Goal: Task Accomplishment & Management: Use online tool/utility

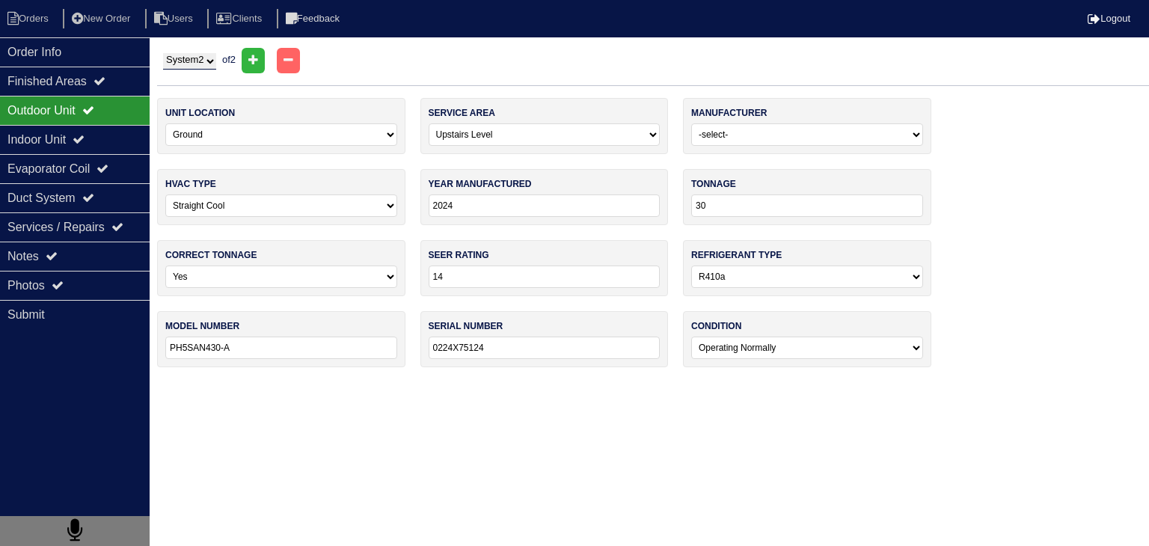
select select "2"
select select "0"
select select "1"
select select "[PERSON_NAME]"
select select "0"
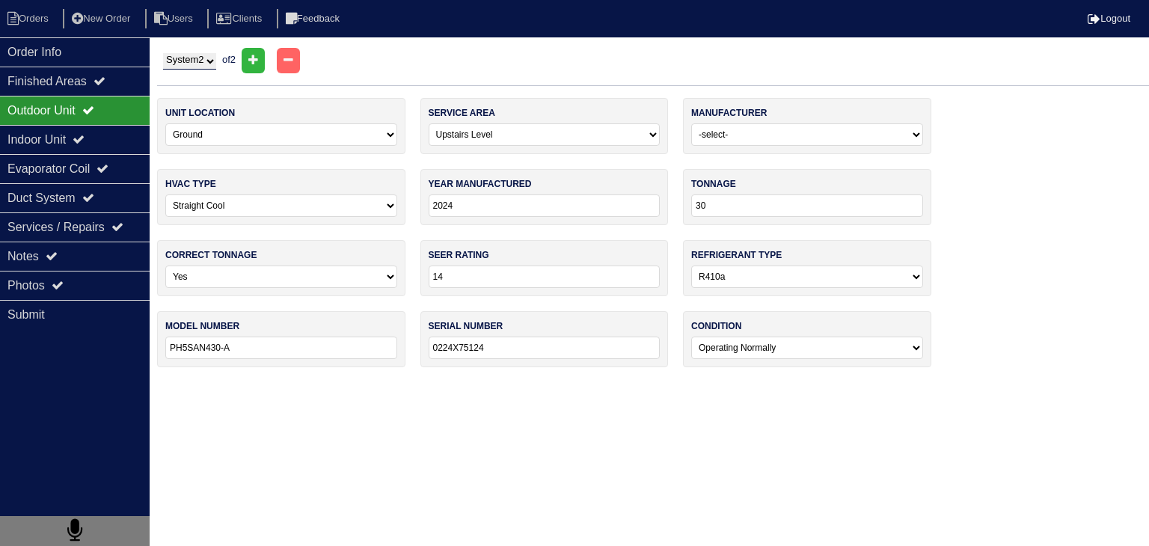
select select "0"
select select "1"
select select "0"
click at [29, 13] on li "Orders" at bounding box center [30, 19] width 61 height 20
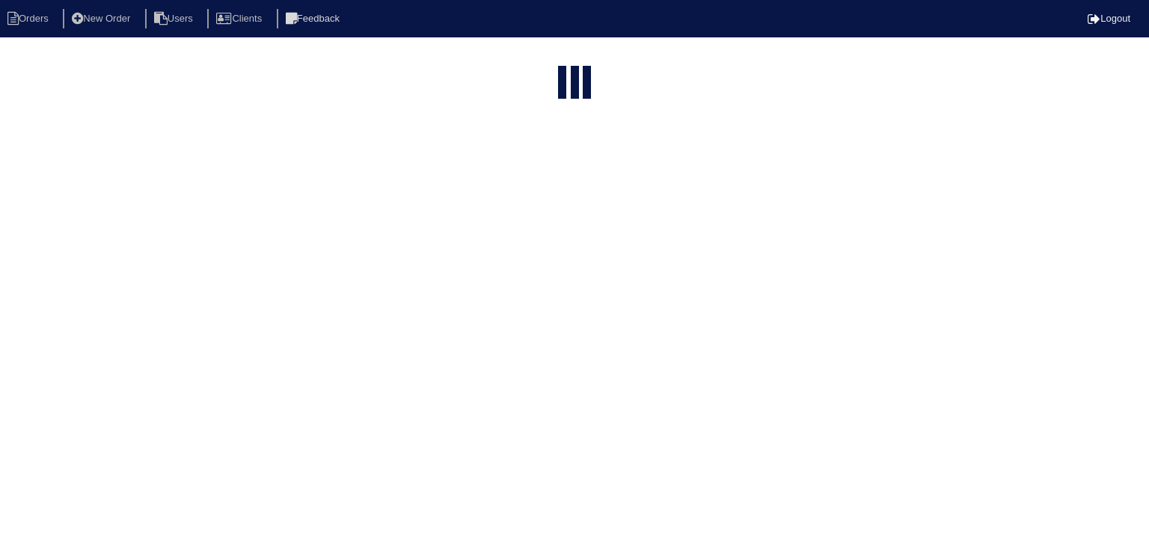
select select "15"
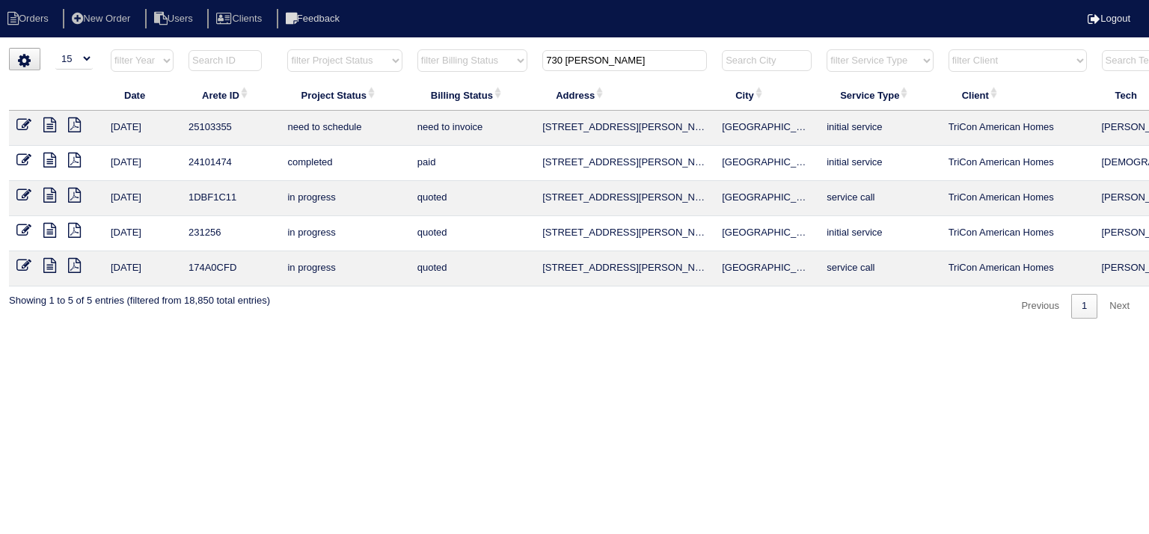
drag, startPoint x: 611, startPoint y: 64, endPoint x: 347, endPoint y: 70, distance: 263.4
click at [347, 70] on tr "filter Year -- Any Year -- 2025 2024 2023 2022 2021 2020 2019 filter Project St…" at bounding box center [657, 64] width 1297 height 31
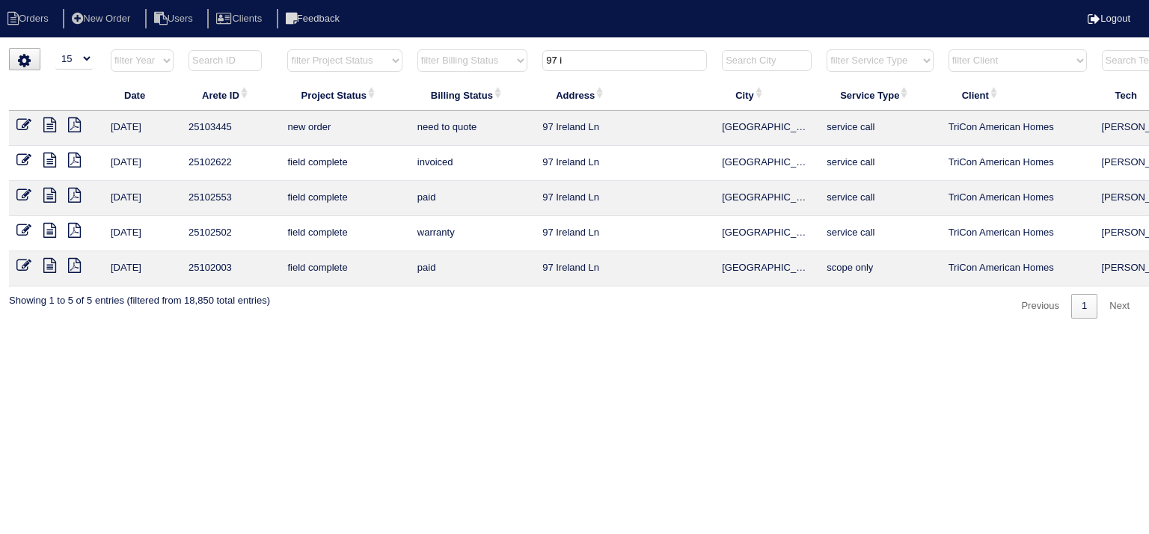
type input "97 i"
